Goal: Task Accomplishment & Management: Complete application form

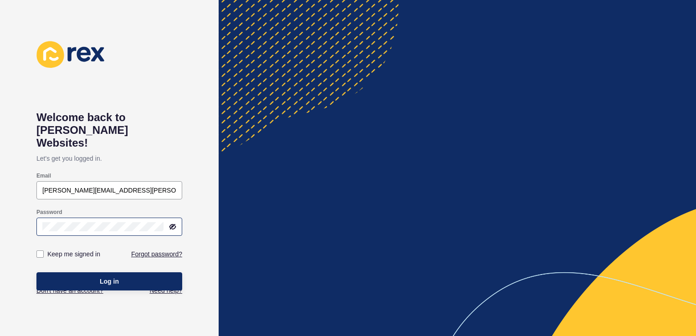
type input "[PERSON_NAME][EMAIL_ADDRESS][PERSON_NAME][DOMAIN_NAME]"
click at [122, 219] on div at bounding box center [109, 227] width 146 height 18
click at [127, 276] on button "Log in" at bounding box center [109, 281] width 146 height 18
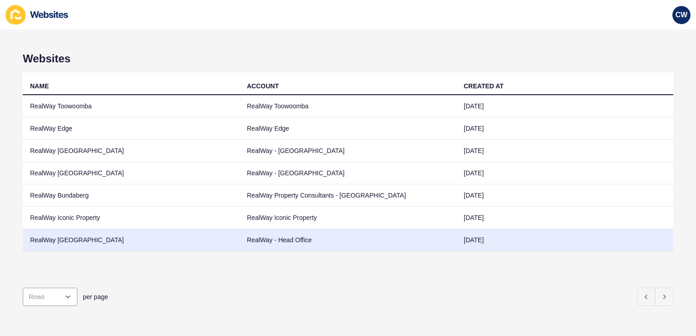
click at [70, 238] on td "RealWay [GEOGRAPHIC_DATA]" at bounding box center [131, 240] width 217 height 22
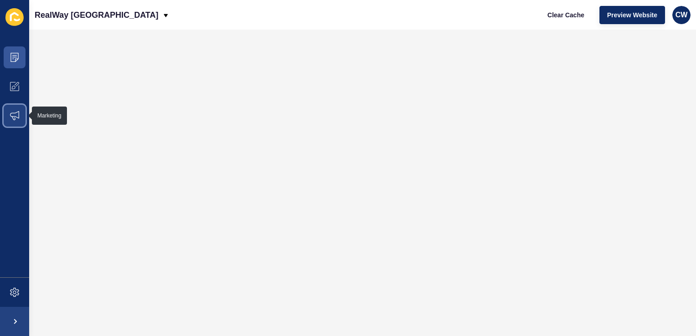
click at [15, 119] on icon at bounding box center [14, 115] width 9 height 9
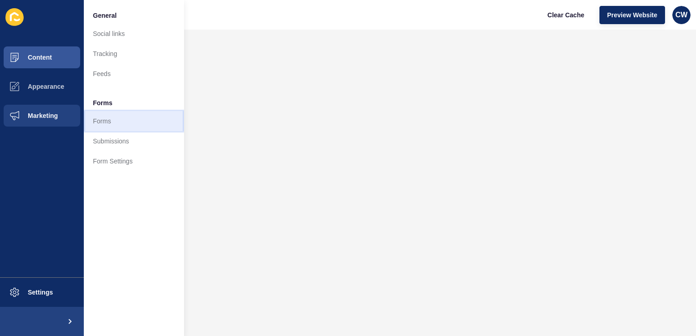
click at [140, 119] on link "Forms" at bounding box center [134, 121] width 100 height 20
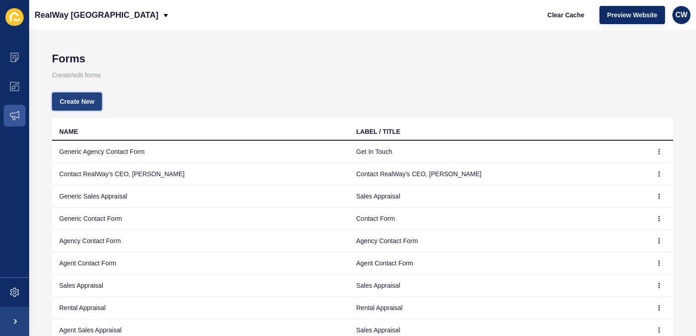
click at [91, 99] on span "Create New" at bounding box center [77, 101] width 35 height 9
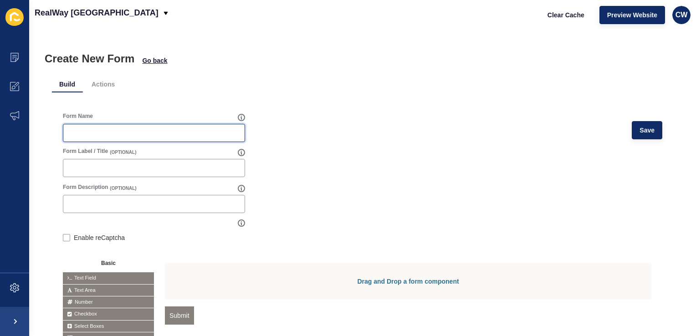
click at [119, 129] on input "Form Name" at bounding box center [154, 132] width 170 height 9
type input "Test"
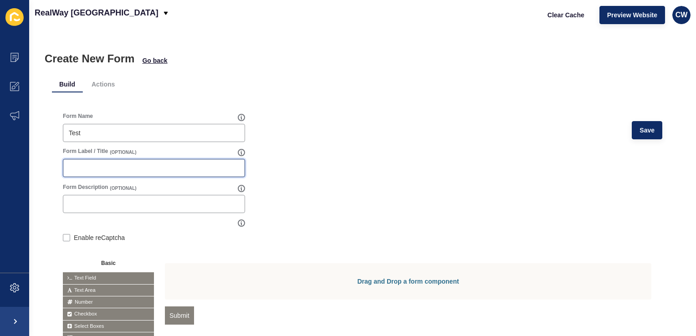
click at [126, 163] on input "Form Label / Title" at bounding box center [154, 167] width 170 height 9
type input "Test"
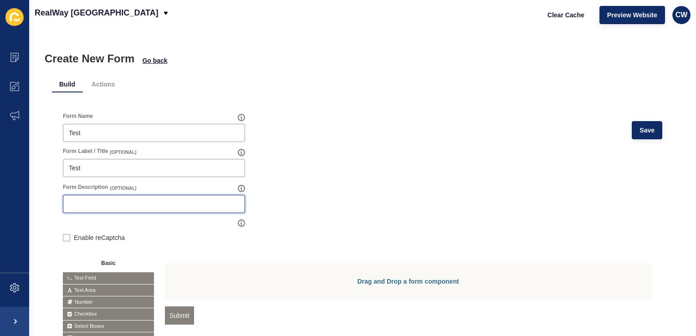
click at [126, 199] on input "Form Description" at bounding box center [154, 203] width 170 height 9
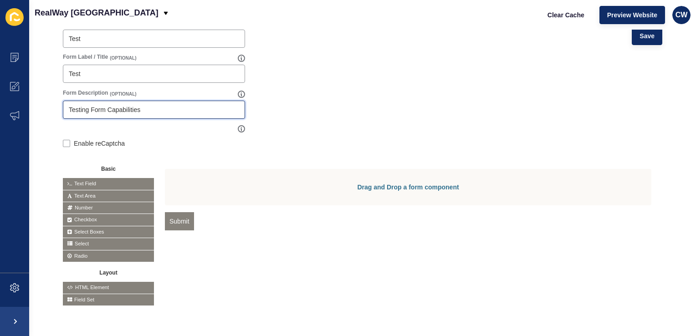
scroll to position [95, 0]
click at [105, 241] on span "Select" at bounding box center [108, 243] width 91 height 11
click at [66, 243] on span "Select" at bounding box center [108, 243] width 91 height 11
click at [75, 232] on span "Select Boxes" at bounding box center [108, 231] width 91 height 11
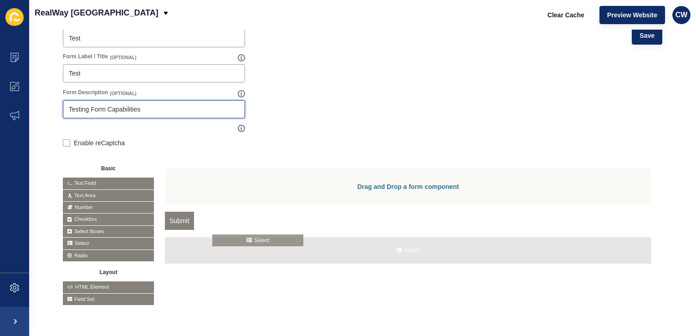
drag, startPoint x: 84, startPoint y: 242, endPoint x: 237, endPoint y: 239, distance: 153.0
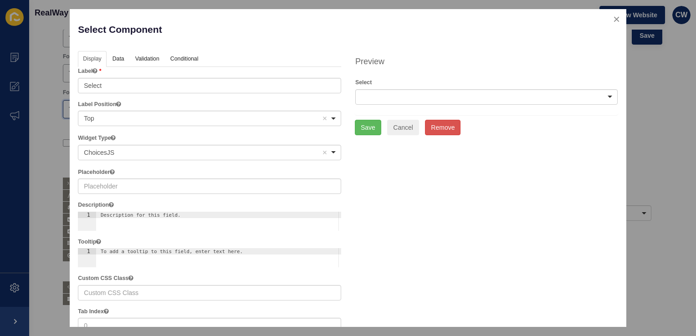
type input "Testing Form Capabilities"
click at [569, 127] on div "Save Cancel Remove" at bounding box center [486, 127] width 263 height 15
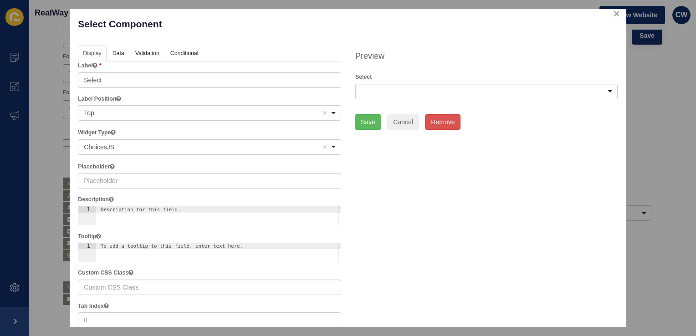
scroll to position [0, 0]
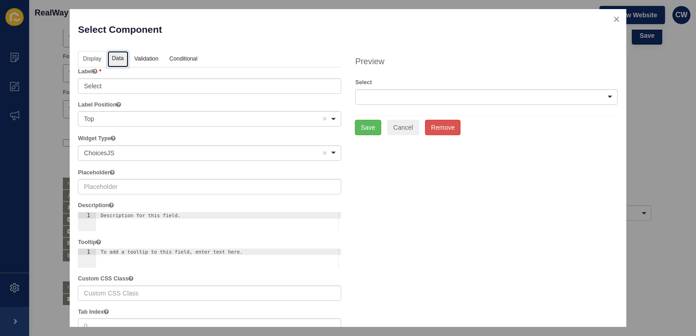
click at [118, 62] on link "Data" at bounding box center [117, 59] width 21 height 17
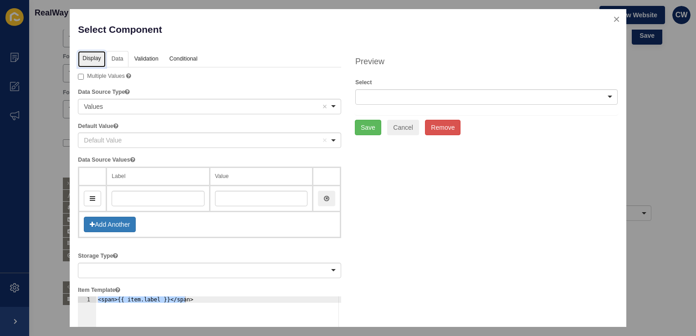
click at [91, 55] on link "Display" at bounding box center [91, 59] width 27 height 17
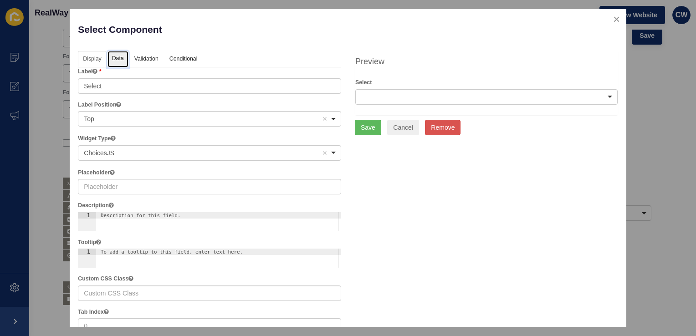
click at [122, 58] on link "Data" at bounding box center [117, 59] width 21 height 17
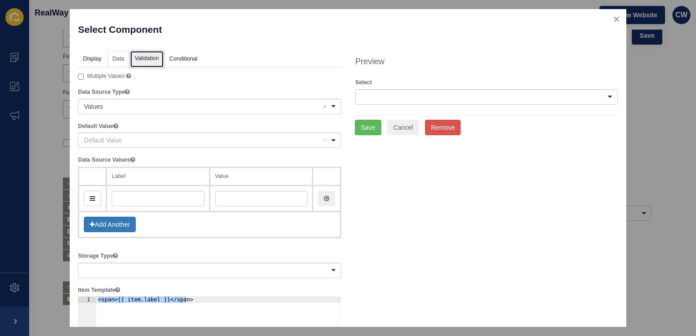
click at [144, 61] on link "Validation" at bounding box center [146, 59] width 33 height 17
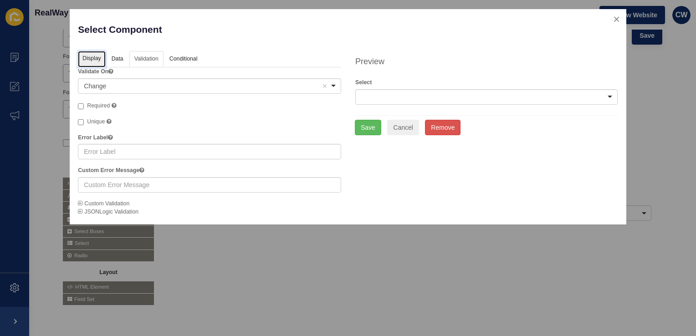
click at [94, 59] on link "Display" at bounding box center [91, 59] width 27 height 17
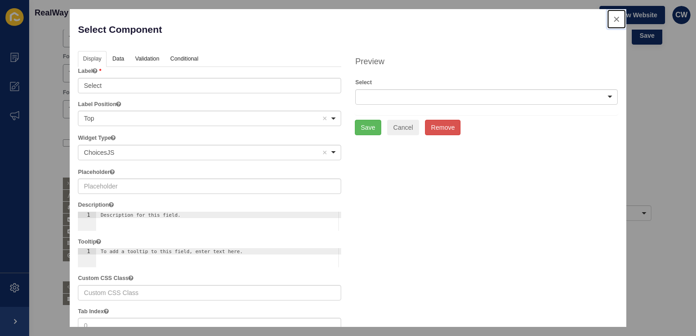
click at [610, 18] on button "close" at bounding box center [616, 19] width 19 height 19
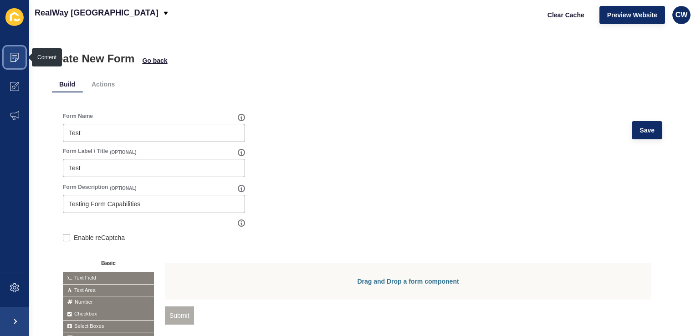
click at [12, 56] on icon at bounding box center [14, 57] width 9 height 9
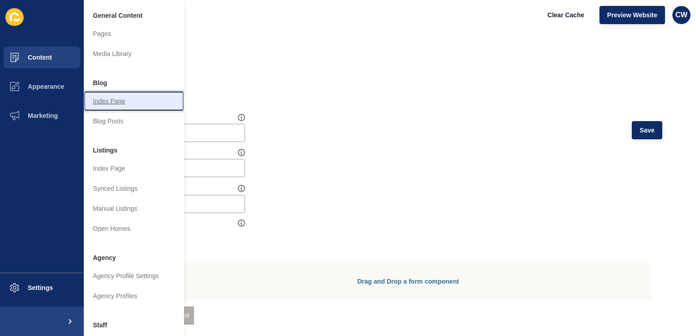
click at [121, 99] on link "Index Page" at bounding box center [134, 101] width 100 height 20
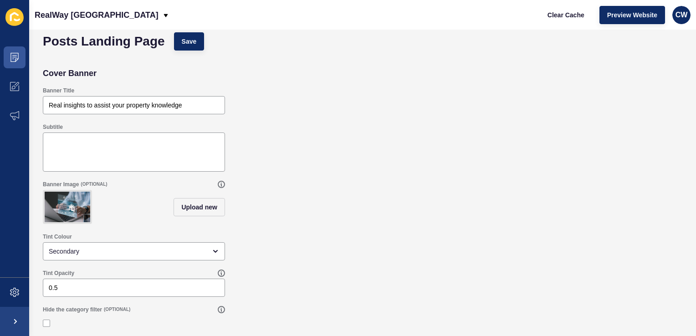
scroll to position [17, 0]
click at [9, 60] on span at bounding box center [14, 57] width 29 height 29
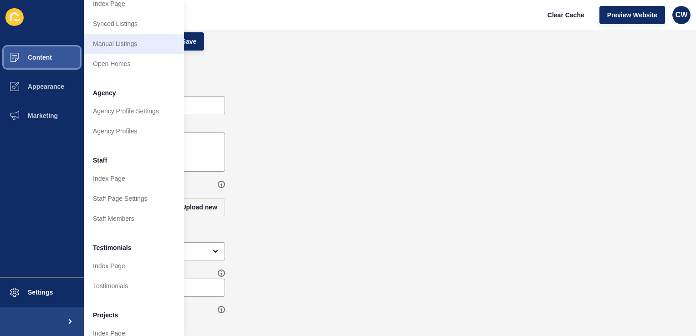
scroll to position [204, 0]
